Goal: Obtain resource: Download file/media

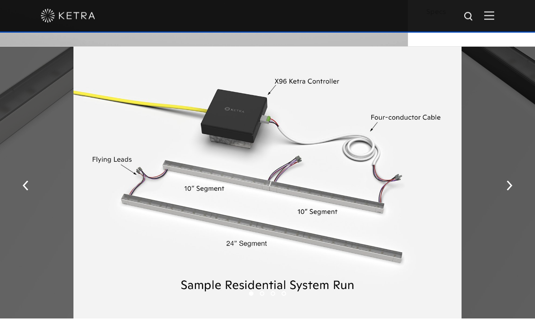
scroll to position [1033, 0]
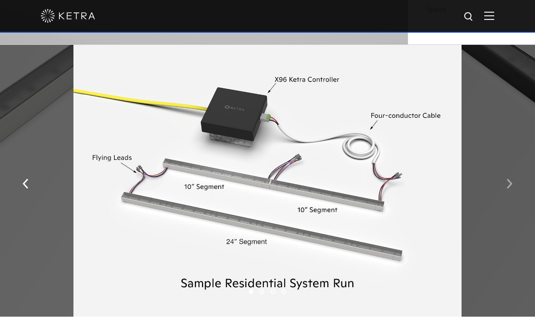
click at [512, 199] on button "button" at bounding box center [509, 182] width 19 height 31
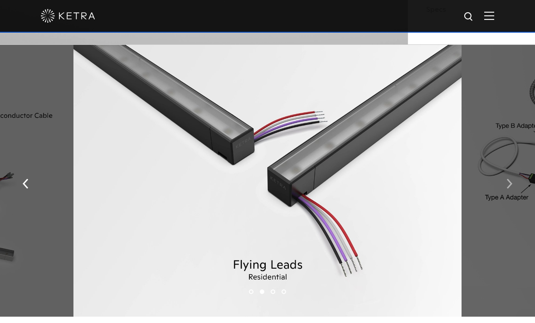
click at [514, 199] on button "button" at bounding box center [509, 182] width 19 height 31
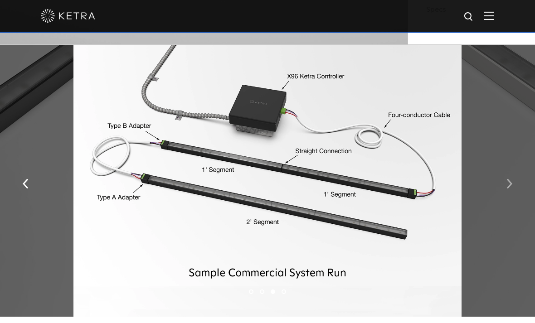
click at [507, 189] on img "button" at bounding box center [509, 184] width 6 height 10
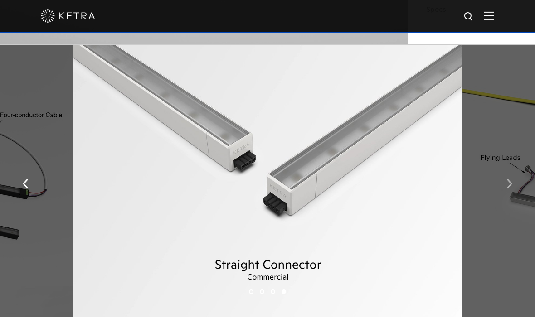
click at [511, 189] on img "button" at bounding box center [509, 184] width 6 height 10
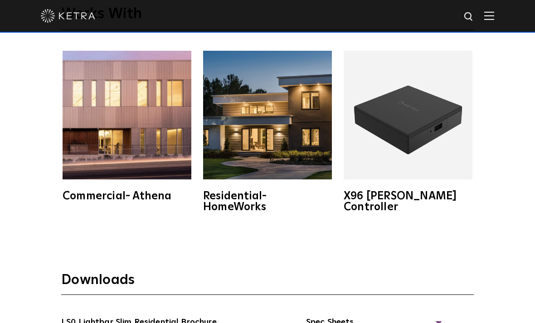
scroll to position [1408, 0]
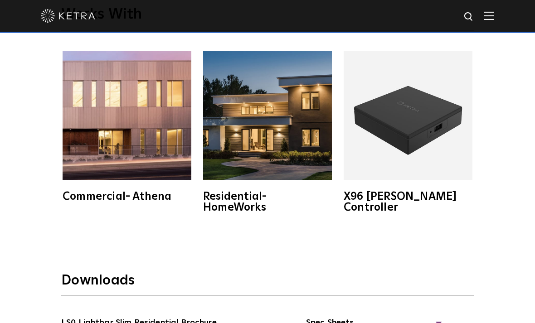
click at [439, 173] on img at bounding box center [408, 115] width 129 height 129
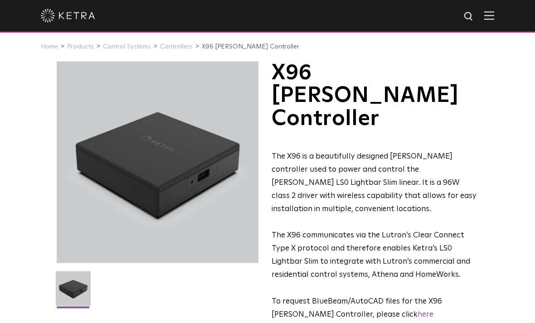
scroll to position [9, 0]
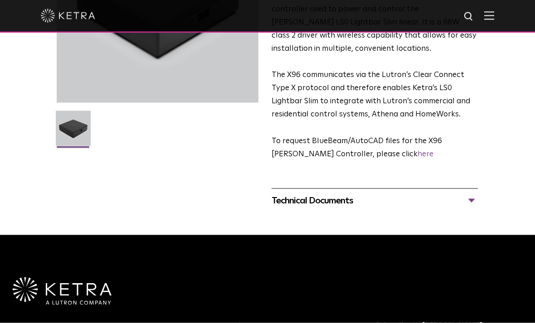
click at [474, 194] on div "Technical Documents" at bounding box center [375, 201] width 206 height 15
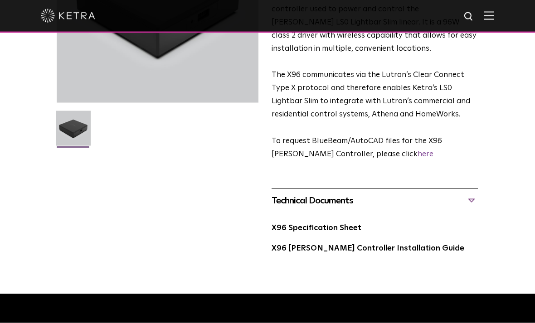
scroll to position [165, 0]
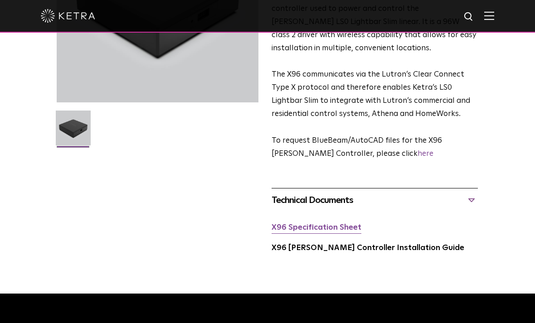
click at [338, 224] on link "X96 Specification Sheet" at bounding box center [317, 228] width 90 height 8
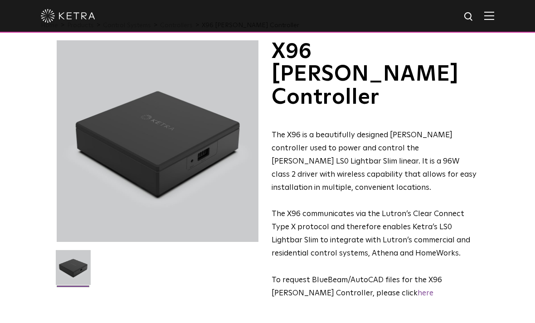
scroll to position [0, 0]
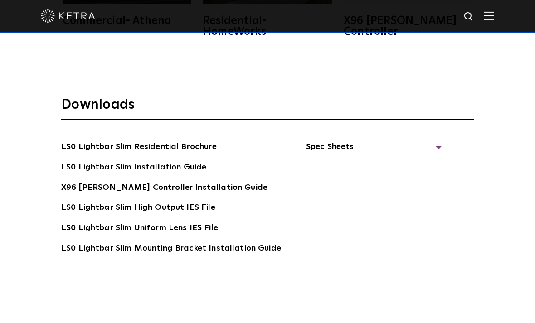
scroll to position [1584, 0]
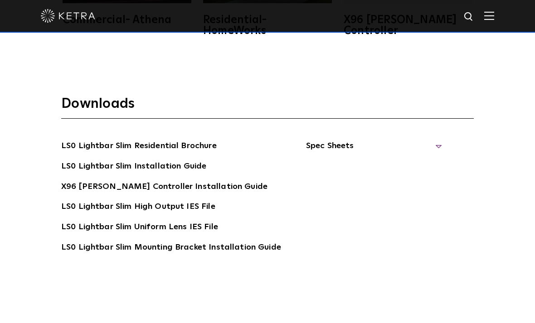
click at [435, 160] on span "Spec Sheets" at bounding box center [374, 150] width 136 height 20
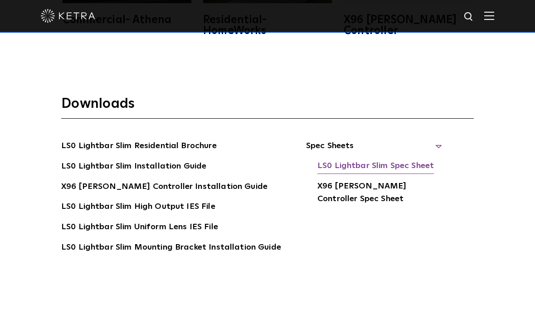
click at [412, 174] on link "LS0 Lightbar Slim Spec Sheet" at bounding box center [375, 167] width 116 height 15
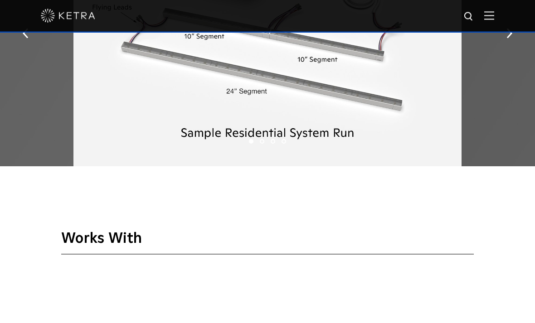
scroll to position [987, 0]
